Goal: Browse casually

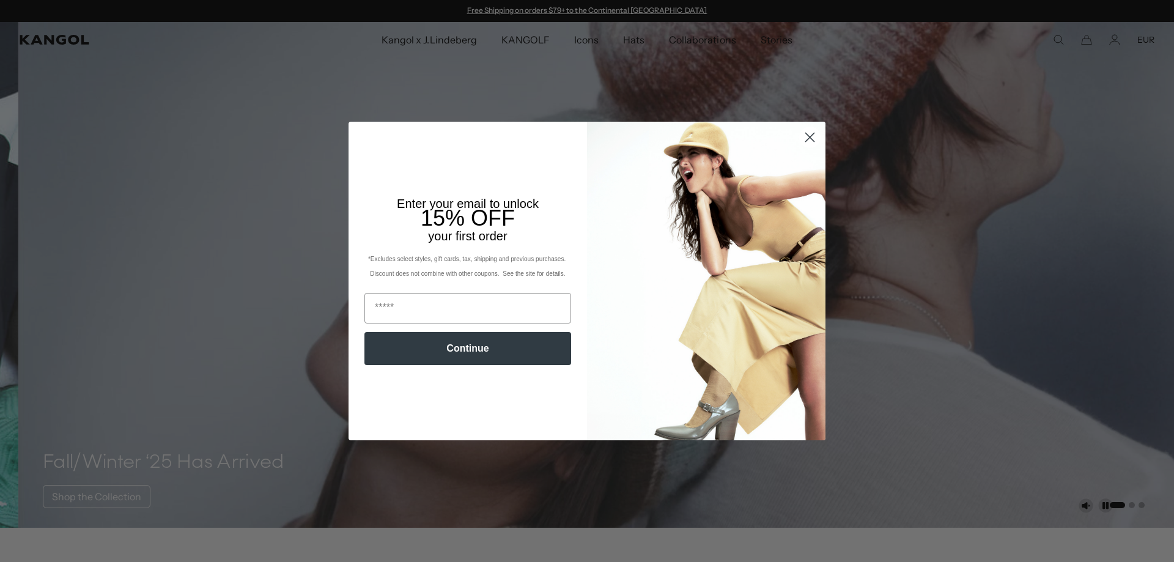
click at [806, 137] on icon "Close dialog" at bounding box center [810, 137] width 9 height 9
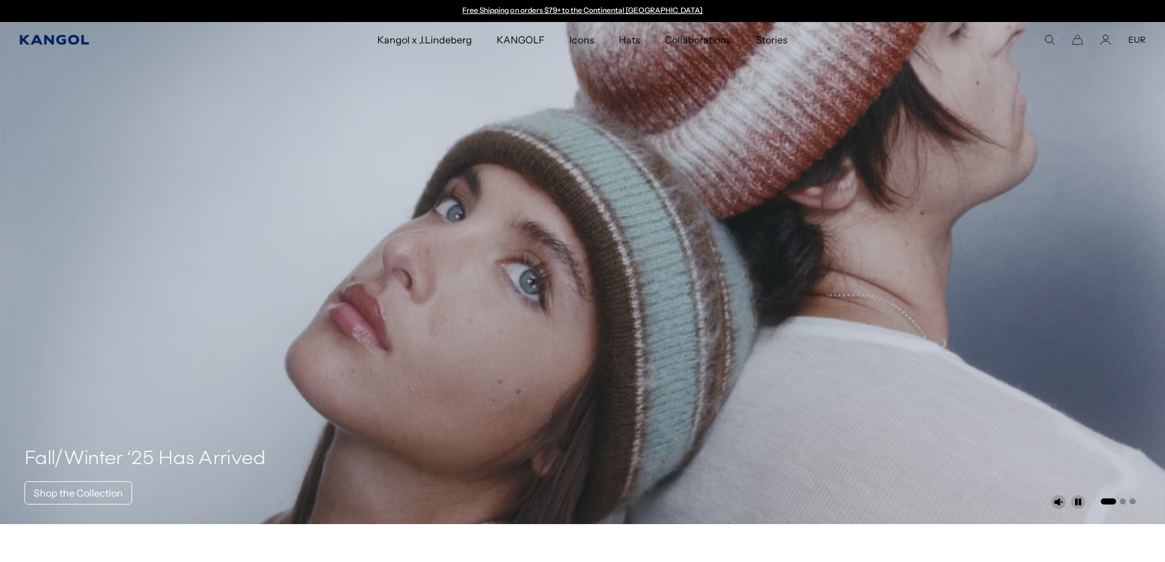
click at [90, 39] on span "Kangol" at bounding box center [135, 40] width 230 height 10
